Goal: Task Accomplishment & Management: Use online tool/utility

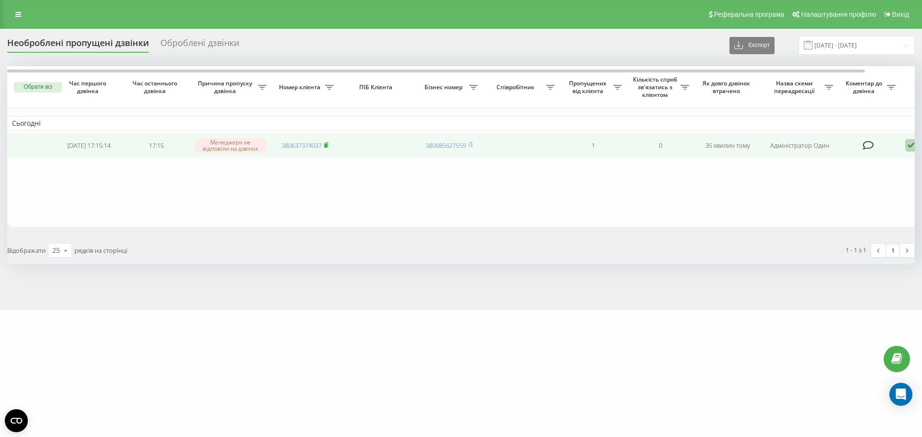
click at [326, 148] on rect at bounding box center [325, 146] width 3 height 4
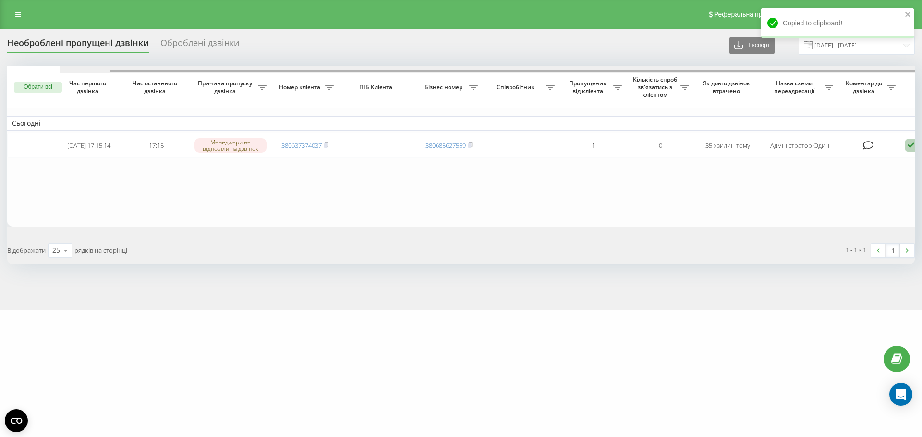
scroll to position [0, 53]
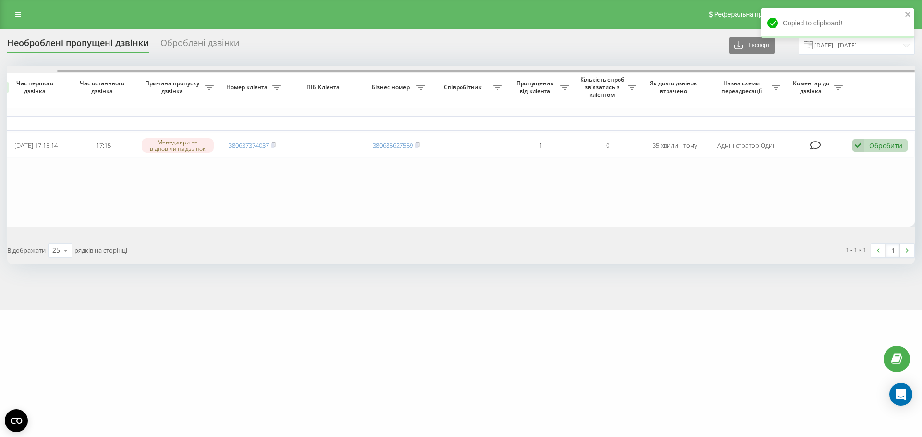
drag, startPoint x: 417, startPoint y: 71, endPoint x: 864, endPoint y: 131, distance: 450.5
click at [733, 89] on div "Обрати всі Час першого дзвінка Час останнього дзвінка Причина пропуску дзвінка …" at bounding box center [460, 146] width 907 height 161
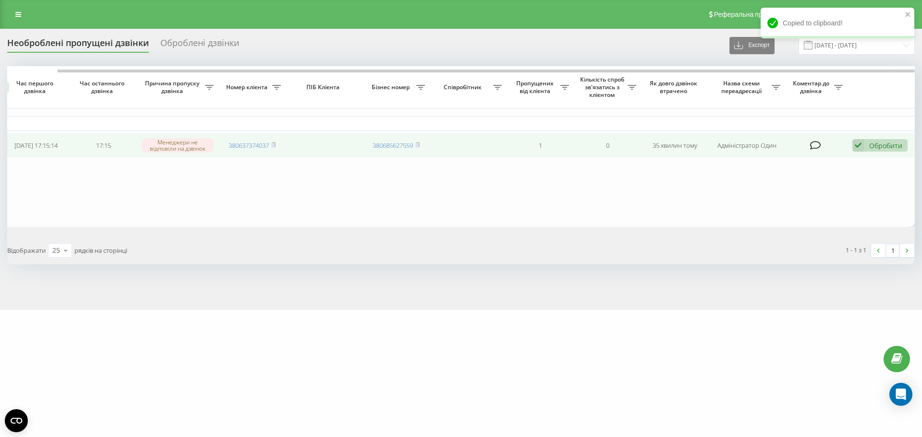
click at [882, 147] on div "Обробити" at bounding box center [885, 145] width 33 height 9
click at [770, 218] on div "Інший варіант" at bounding box center [817, 212] width 180 height 17
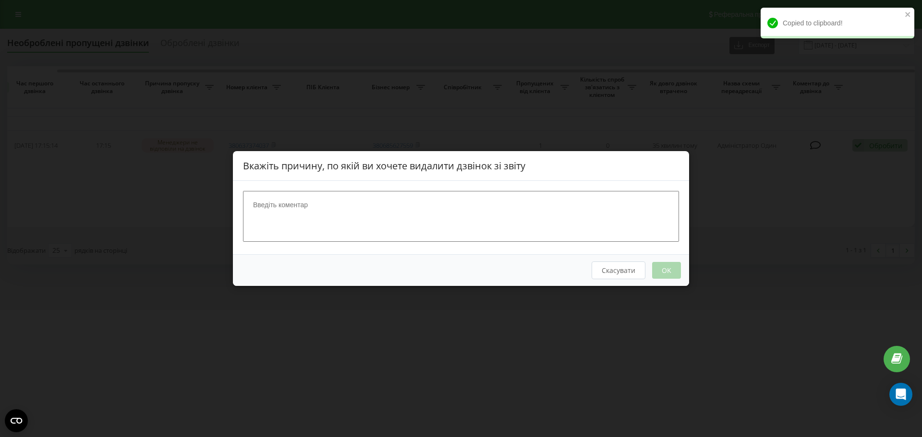
click at [471, 196] on textarea at bounding box center [461, 216] width 436 height 51
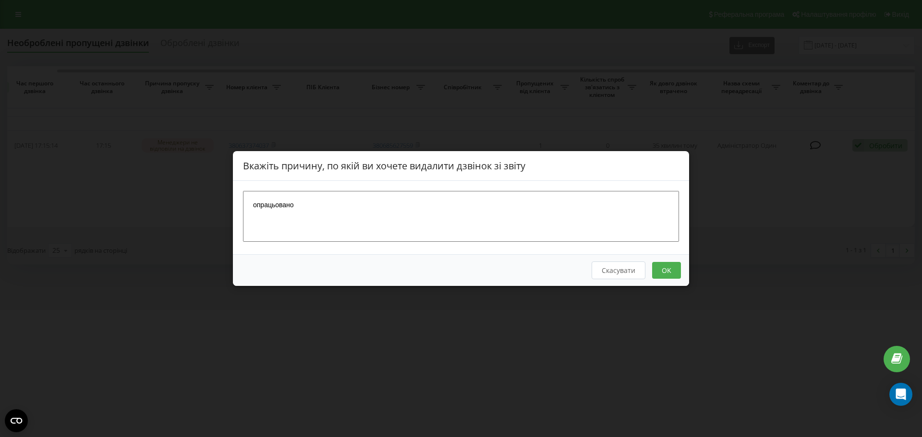
type textarea "опрацьовано"
click at [679, 274] on button "OK" at bounding box center [666, 270] width 29 height 17
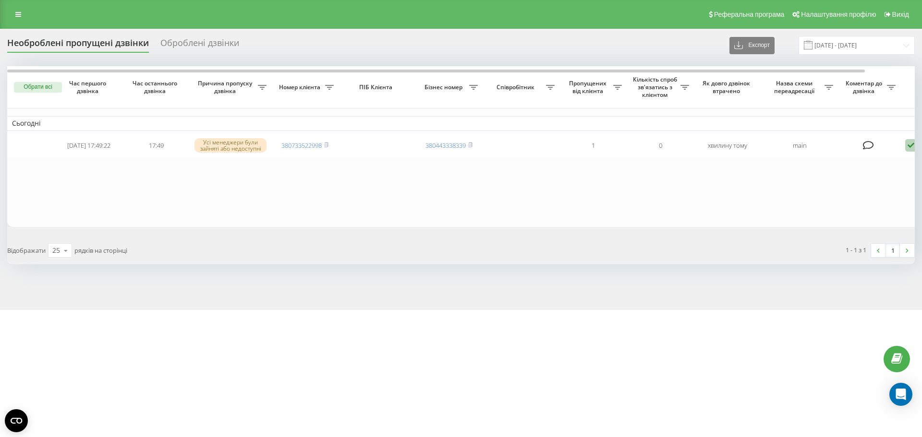
click at [306, 200] on table "Сьогодні [DATE] 17:49:22 17:49 Усі менеджери були зайняті або недоступні 380733…" at bounding box center [487, 146] width 960 height 161
drag, startPoint x: 327, startPoint y: 148, endPoint x: 625, endPoint y: 426, distance: 407.3
click at [576, 375] on div "[DOMAIN_NAME] Проекти [DOMAIN_NAME] [DOMAIN_NAME] Дашборд Центр звернень Журнал…" at bounding box center [461, 218] width 922 height 437
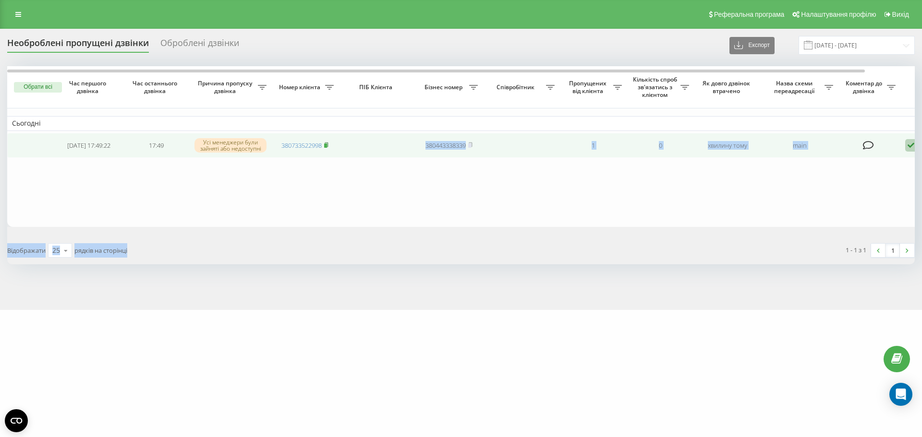
click at [328, 144] on icon at bounding box center [326, 144] width 3 height 4
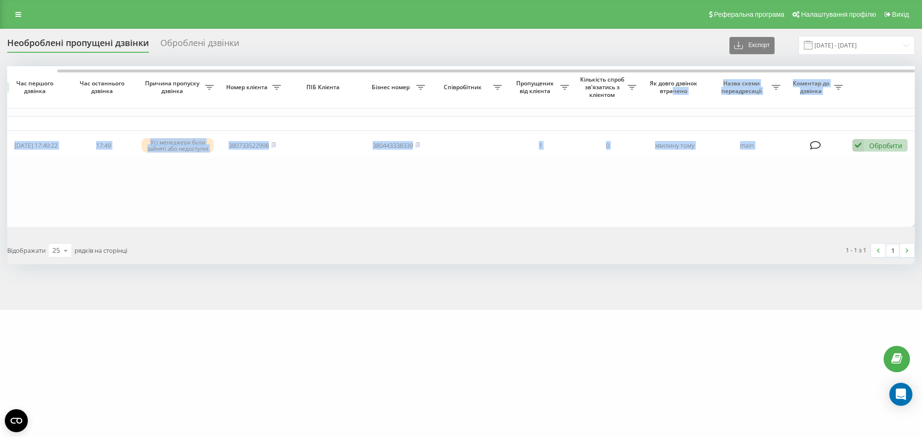
drag, startPoint x: 475, startPoint y: 87, endPoint x: 698, endPoint y: 105, distance: 223.0
click at [679, 95] on div "Обрати всі Час першого дзвінка Час останнього дзвінка Причина пропуску дзвінка …" at bounding box center [460, 146] width 907 height 161
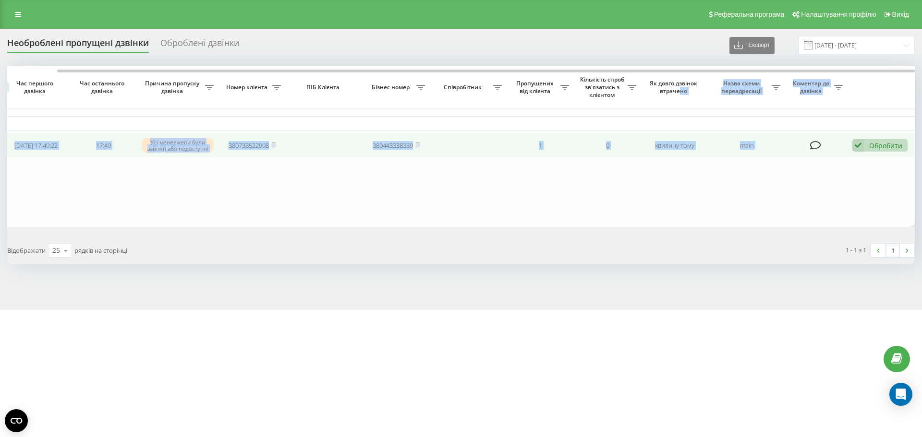
click at [878, 145] on div "Обробити" at bounding box center [885, 145] width 33 height 9
click at [824, 211] on div "Інший варіант" at bounding box center [817, 212] width 180 height 17
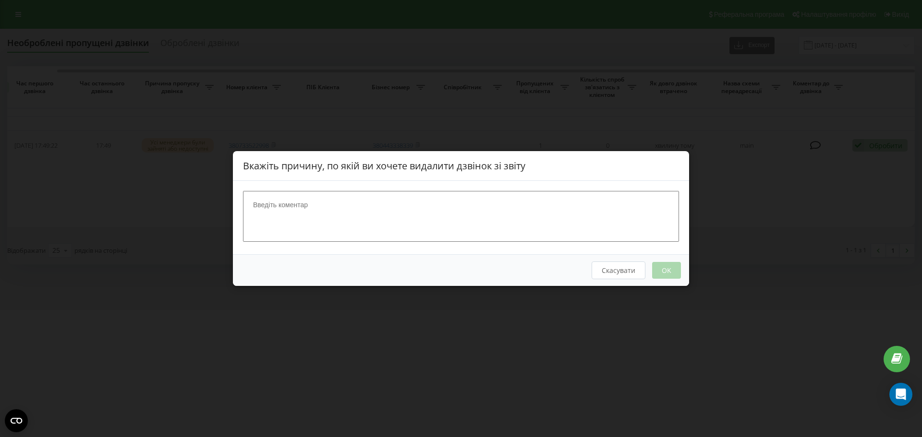
click at [587, 210] on textarea at bounding box center [461, 216] width 436 height 51
type textarea "[PERSON_NAME]"
click at [661, 274] on button "OK" at bounding box center [666, 270] width 29 height 17
